Goal: Find specific page/section: Find specific page/section

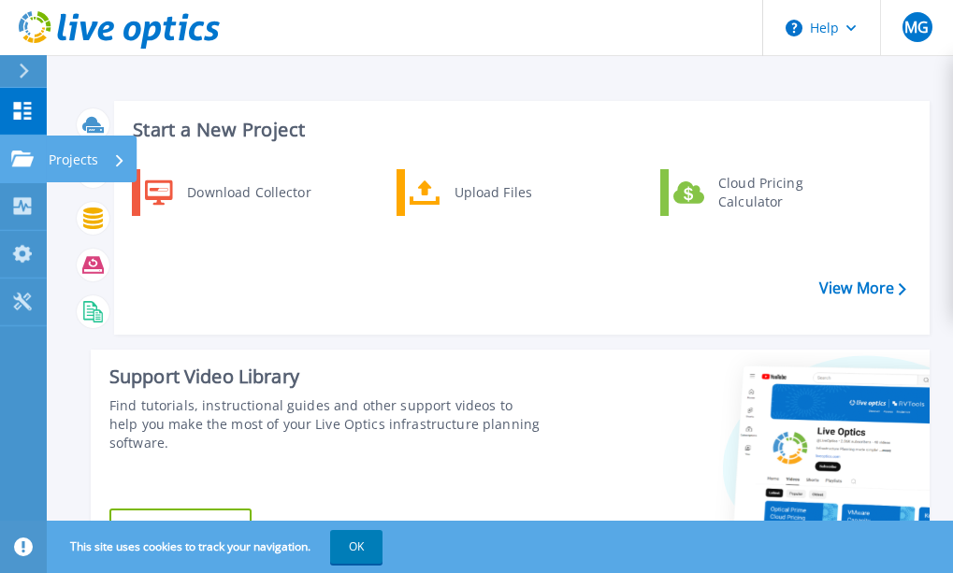
click at [25, 165] on icon at bounding box center [22, 159] width 22 height 16
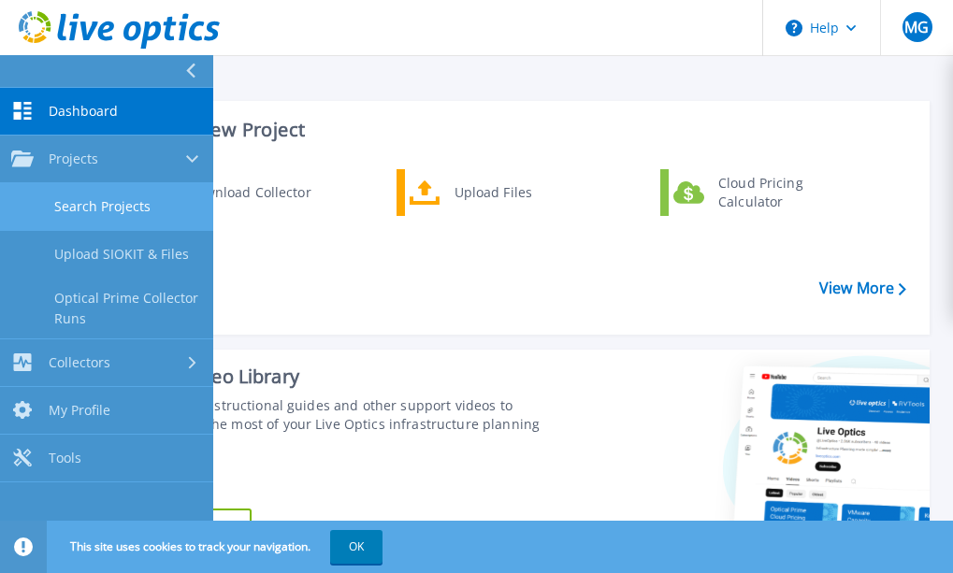
click at [115, 207] on link "Search Projects" at bounding box center [106, 207] width 213 height 48
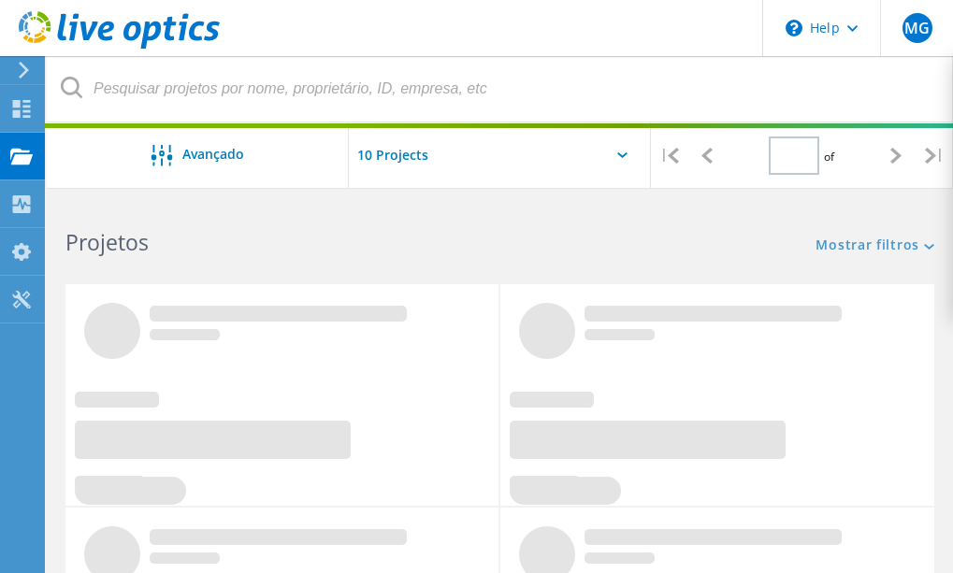
type input "1"
